Goal: Check status: Check status

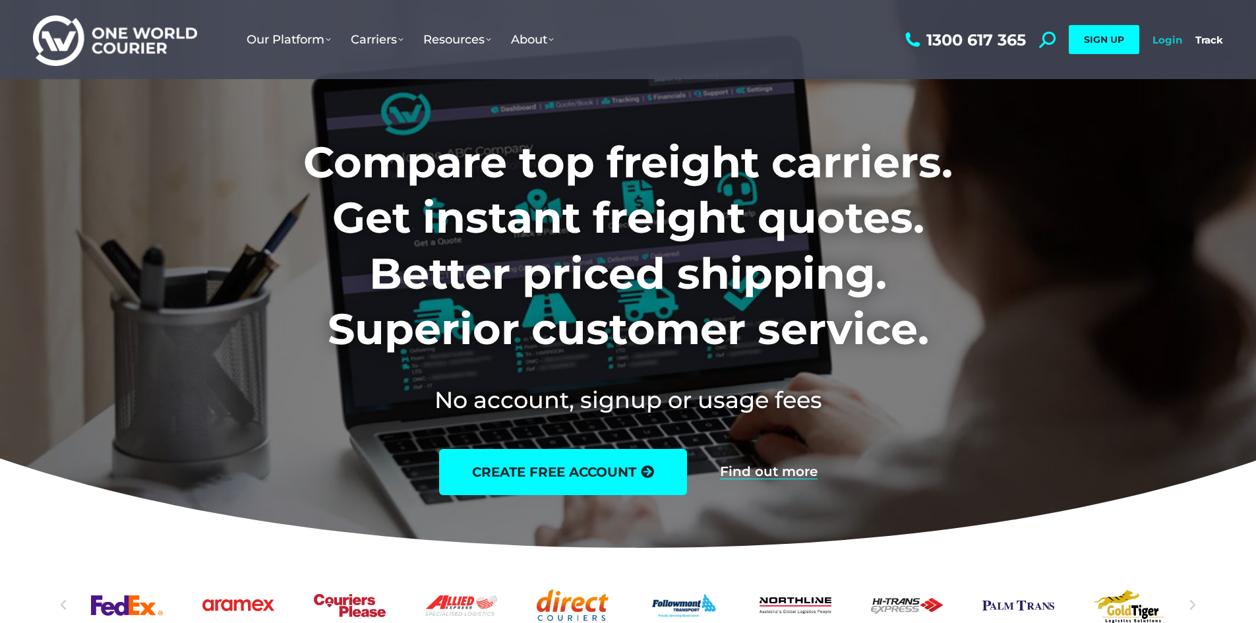
click at [1167, 43] on link "Login" at bounding box center [1167, 40] width 30 height 13
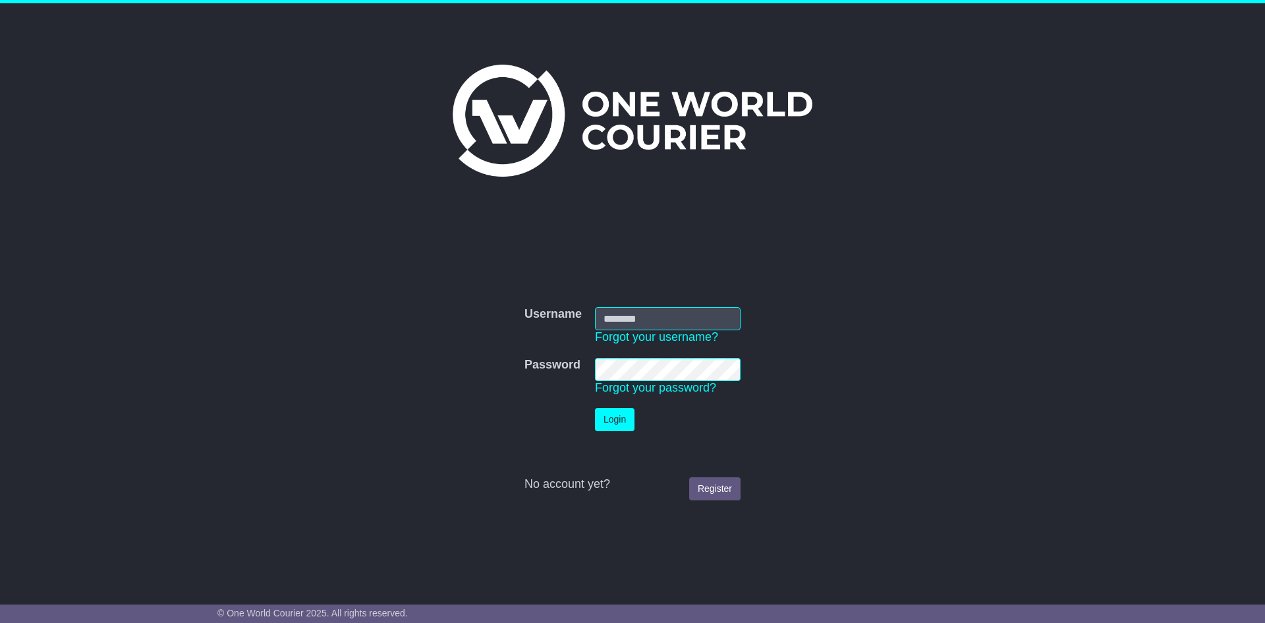
type input "**********"
click at [618, 413] on button "Login" at bounding box center [615, 419] width 40 height 23
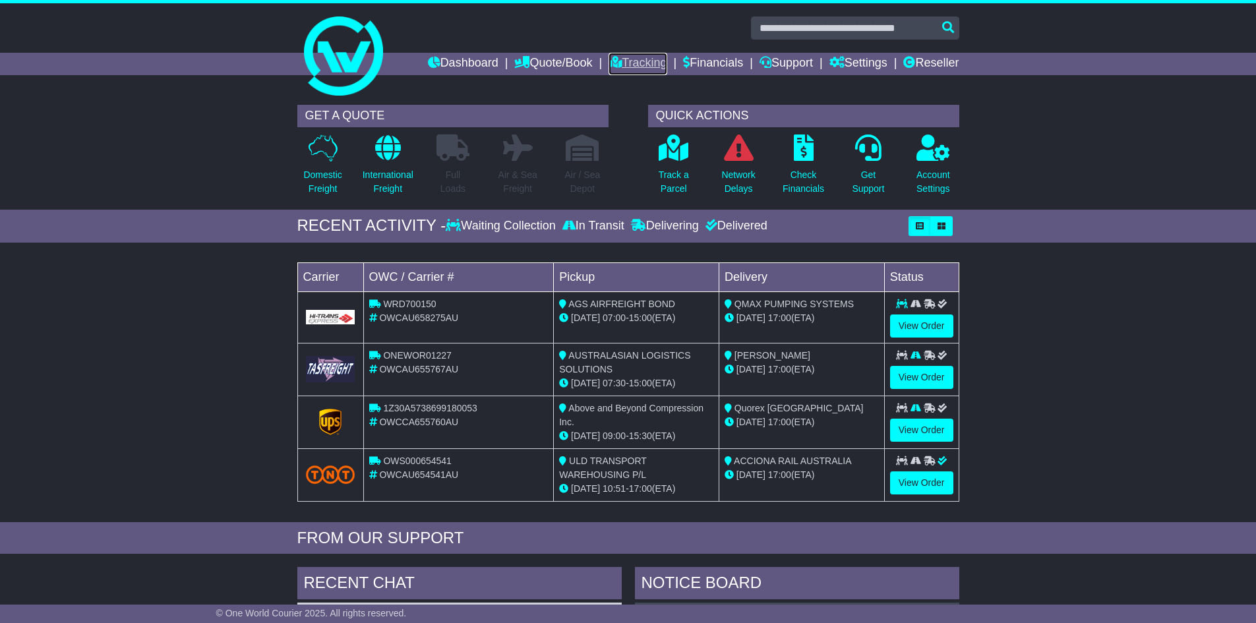
click at [634, 57] on link "Tracking" at bounding box center [637, 64] width 58 height 22
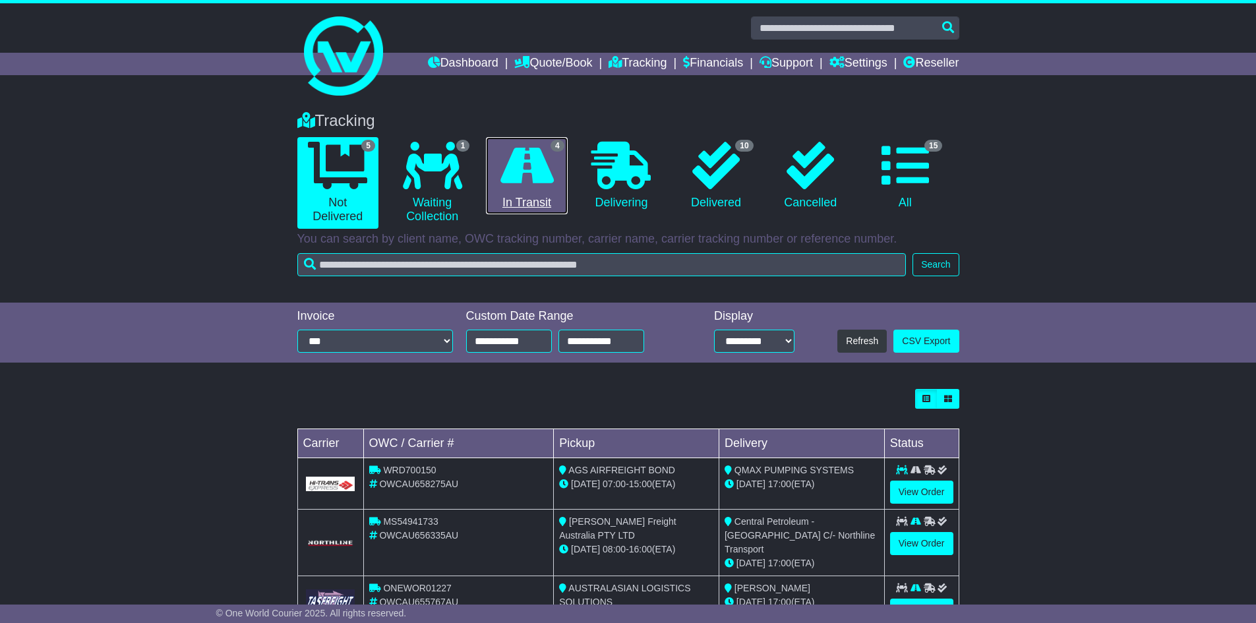
click at [546, 177] on icon at bounding box center [526, 165] width 53 height 47
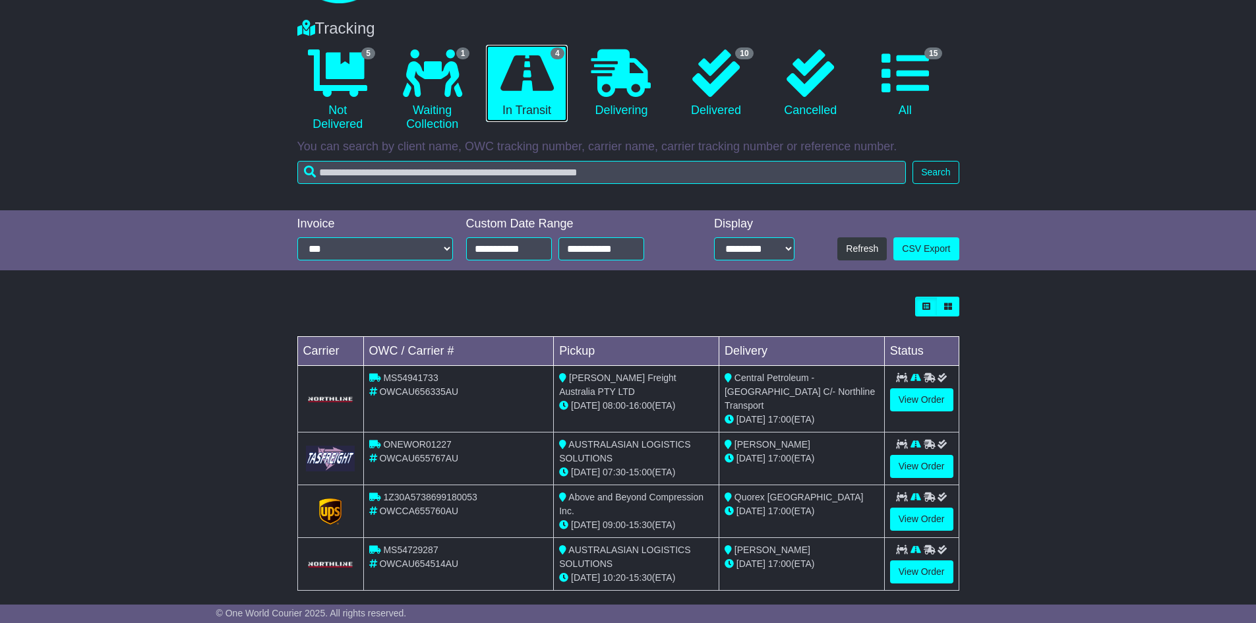
scroll to position [93, 0]
click at [925, 402] on link "View Order" at bounding box center [921, 399] width 63 height 23
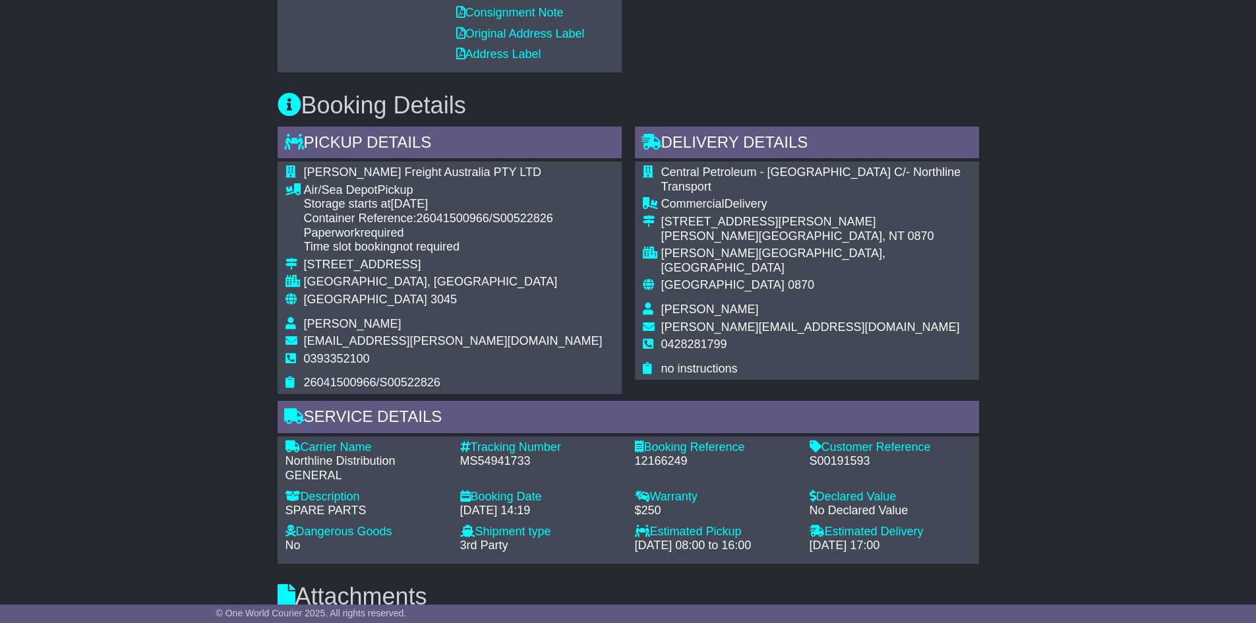
scroll to position [593, 0]
